Goal: Check status: Check status

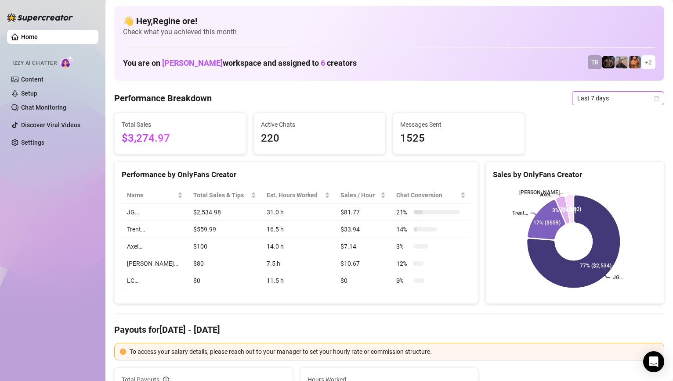
click at [624, 100] on span "Last 7 days" at bounding box center [618, 98] width 82 height 13
click at [654, 98] on icon "calendar" at bounding box center [656, 98] width 5 height 5
click at [623, 97] on span "Last 7 days" at bounding box center [618, 98] width 82 height 13
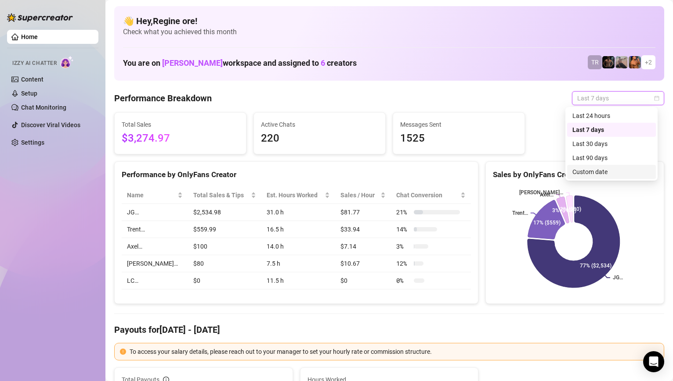
click at [609, 171] on div "Custom date" at bounding box center [611, 172] width 78 height 10
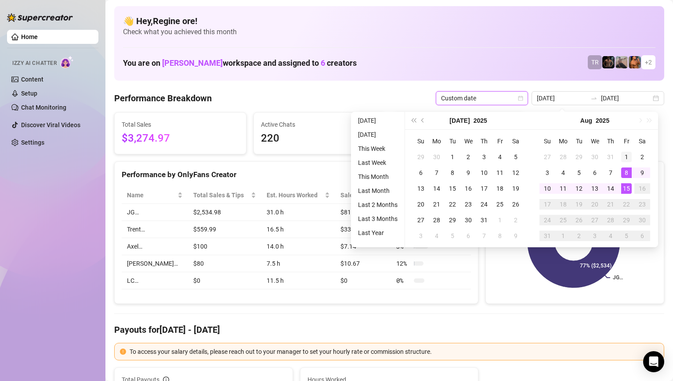
type input "2025-08-01"
click at [625, 157] on div "1" at bounding box center [626, 157] width 11 height 11
type input "[DATE]"
click at [624, 188] on div "15" at bounding box center [626, 189] width 11 height 11
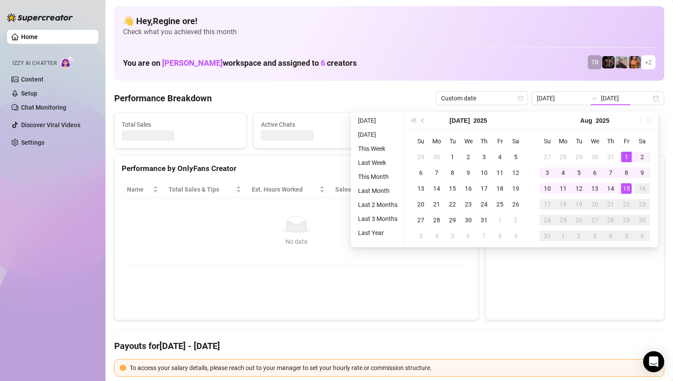
type input "2025-08-01"
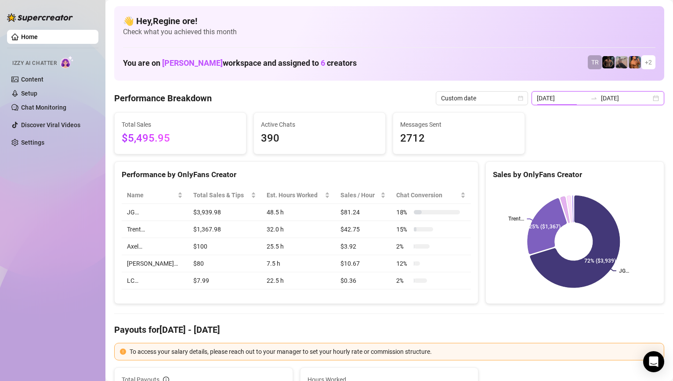
click at [574, 98] on input "2025-08-01" at bounding box center [561, 99] width 50 height 10
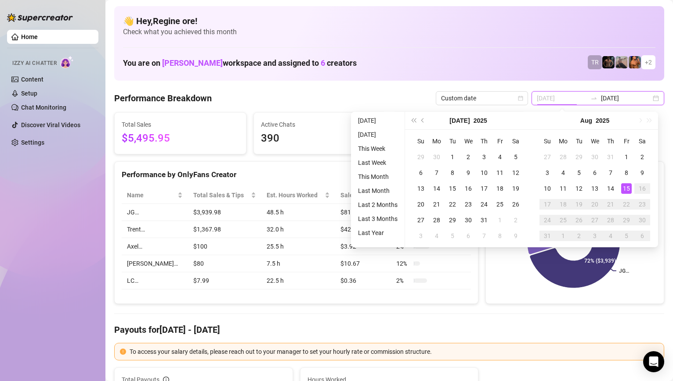
type input "[DATE]"
click at [624, 189] on div "15" at bounding box center [626, 189] width 11 height 11
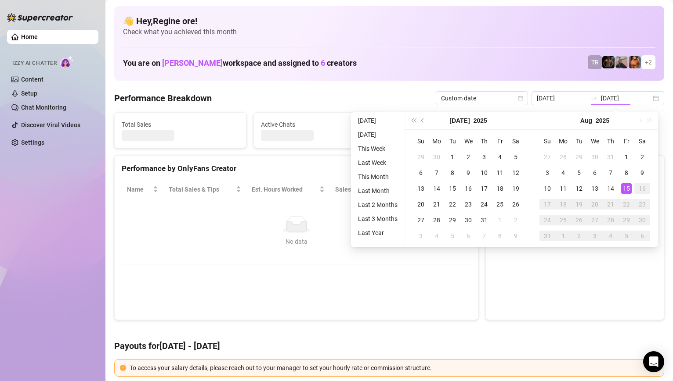
type input "[DATE]"
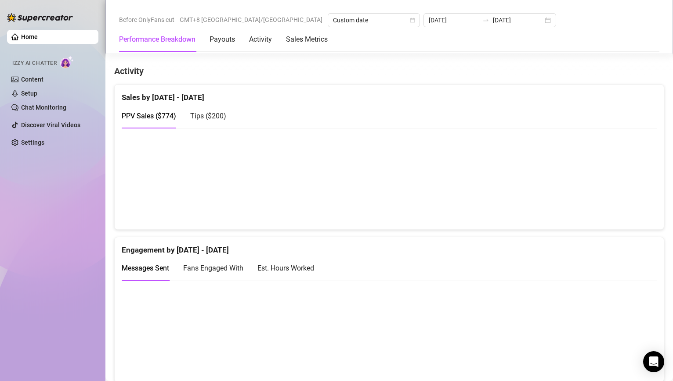
scroll to position [275, 0]
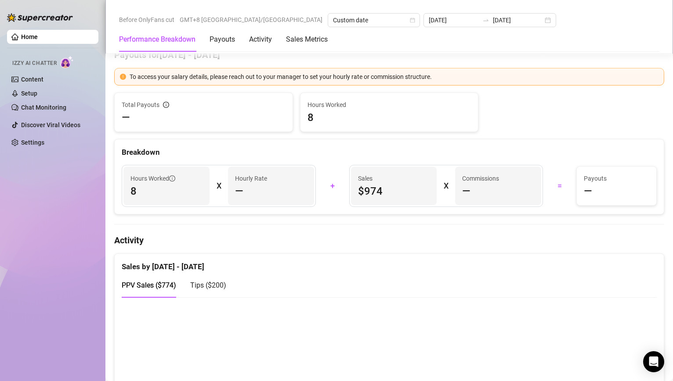
click at [203, 287] on span "Tips ( $200 )" at bounding box center [208, 285] width 36 height 8
